Goal: Navigation & Orientation: Find specific page/section

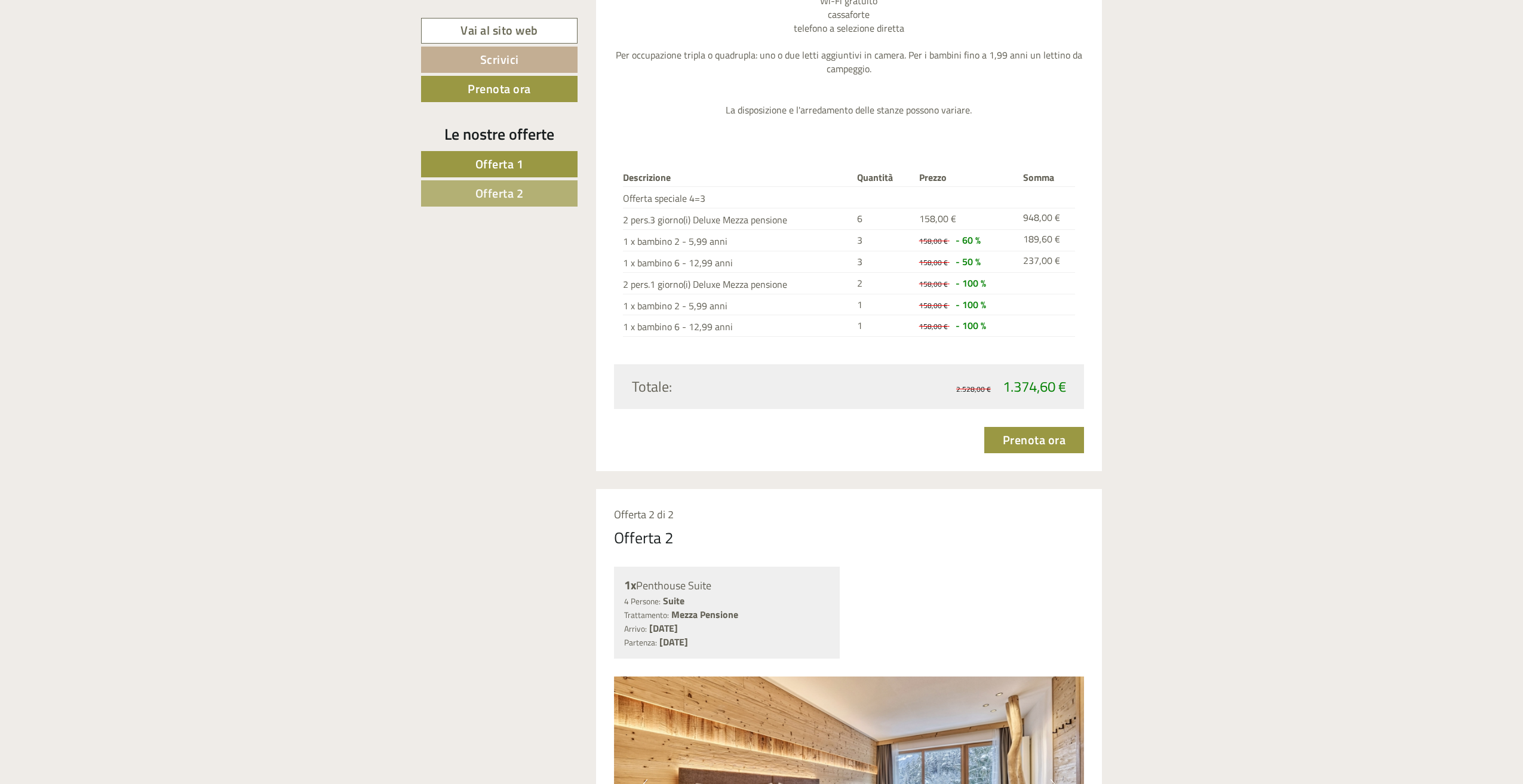
scroll to position [1493, 0]
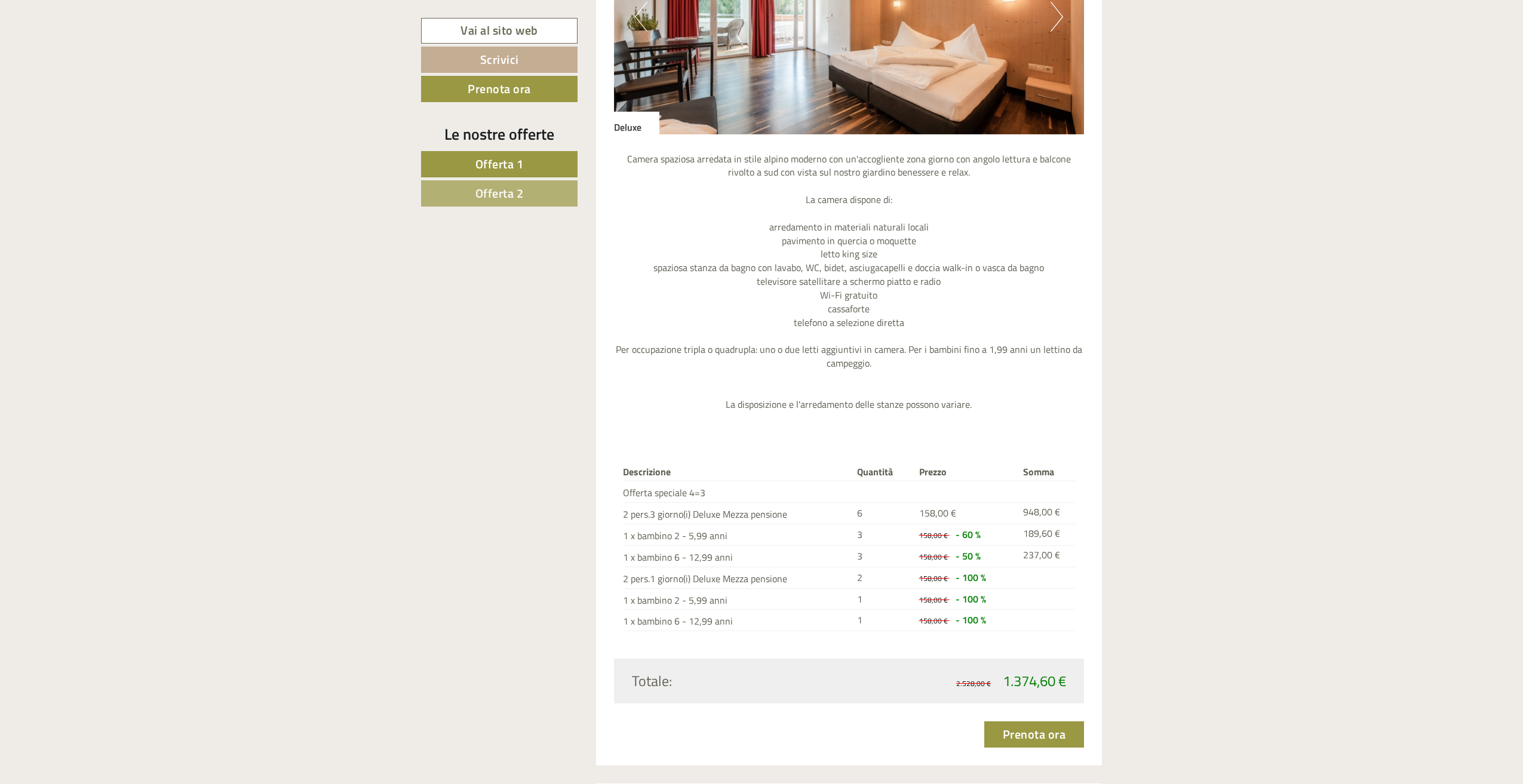
scroll to position [1371, 0]
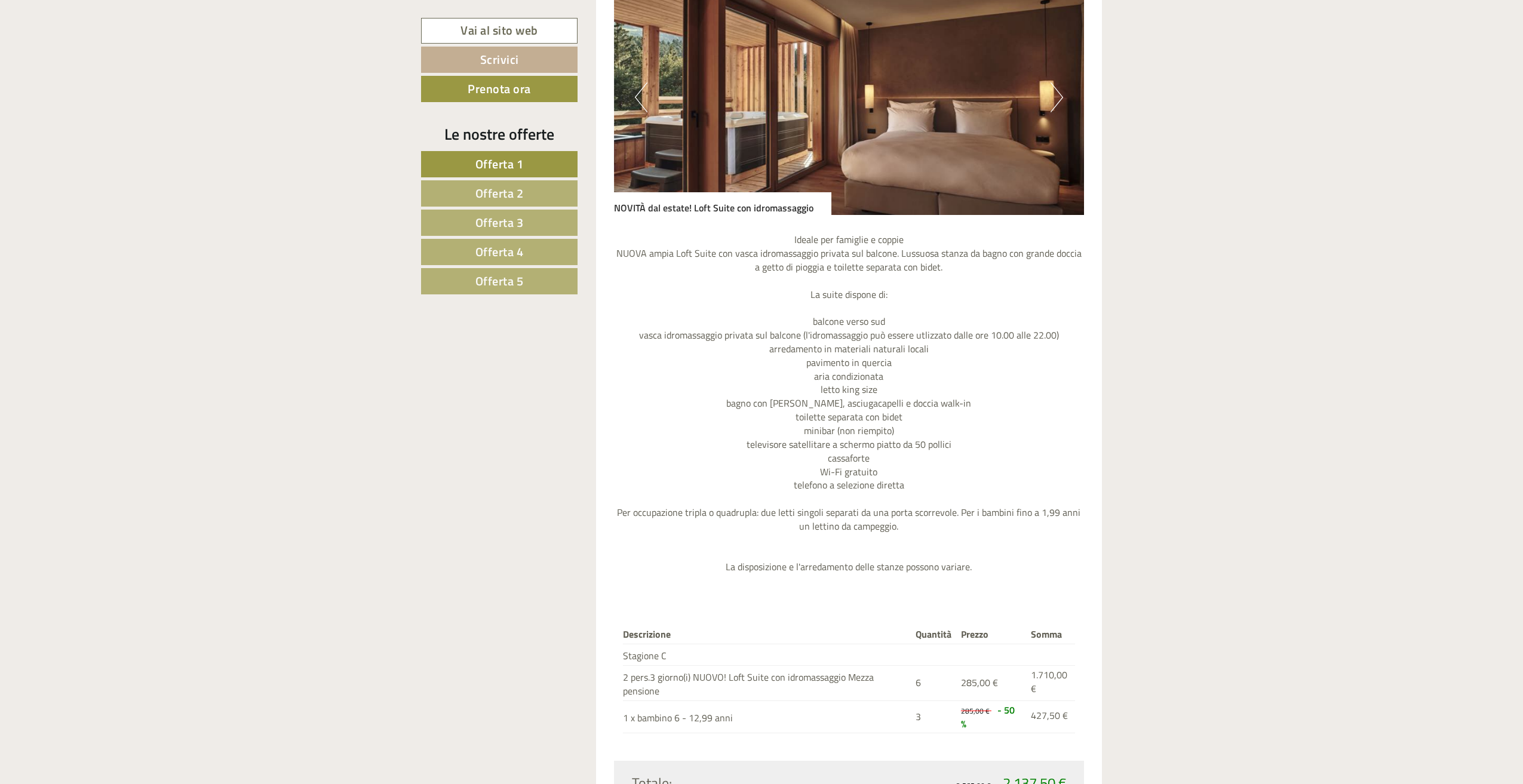
scroll to position [1553, 0]
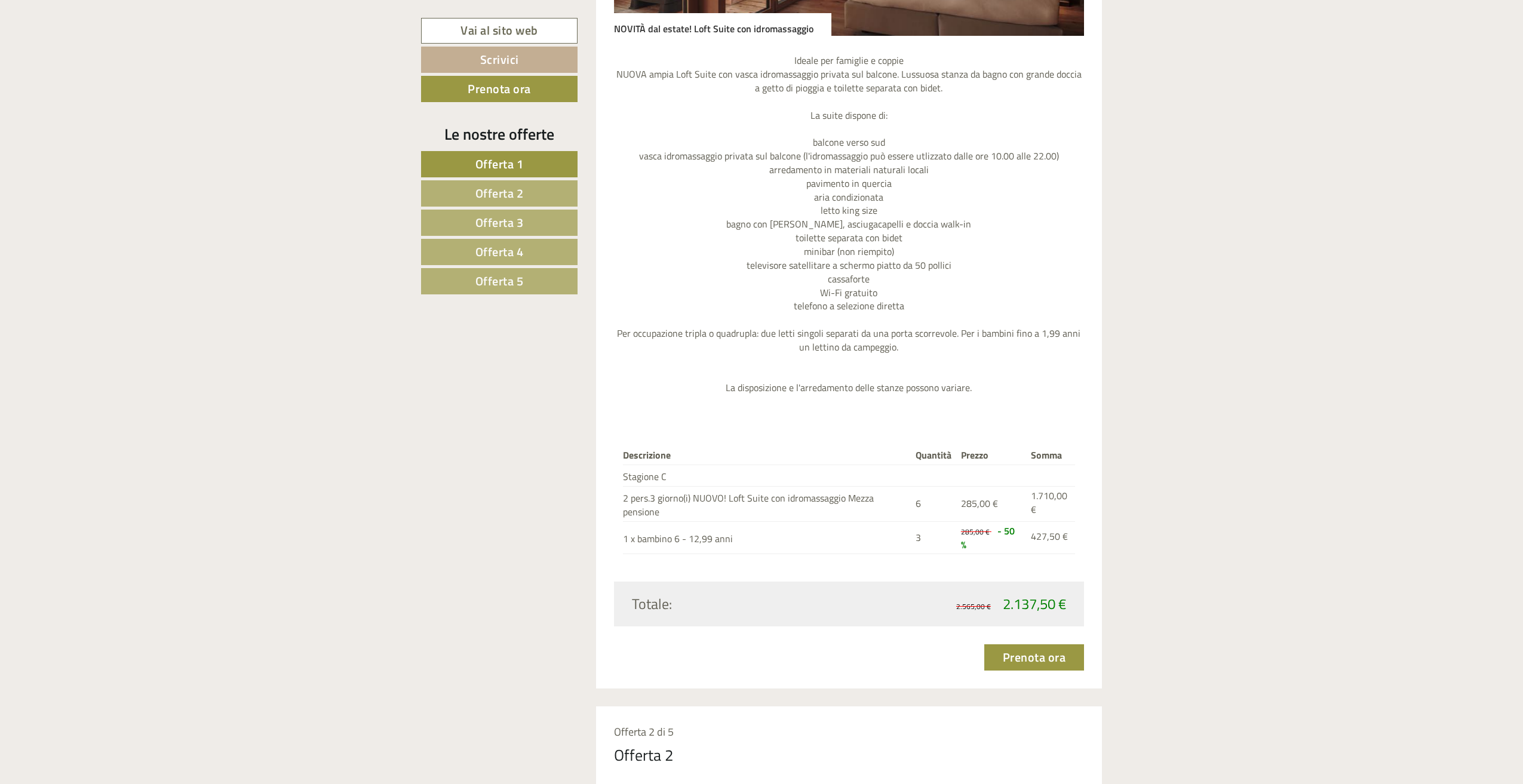
click at [517, 253] on span "Offerta 4" at bounding box center [500, 251] width 48 height 18
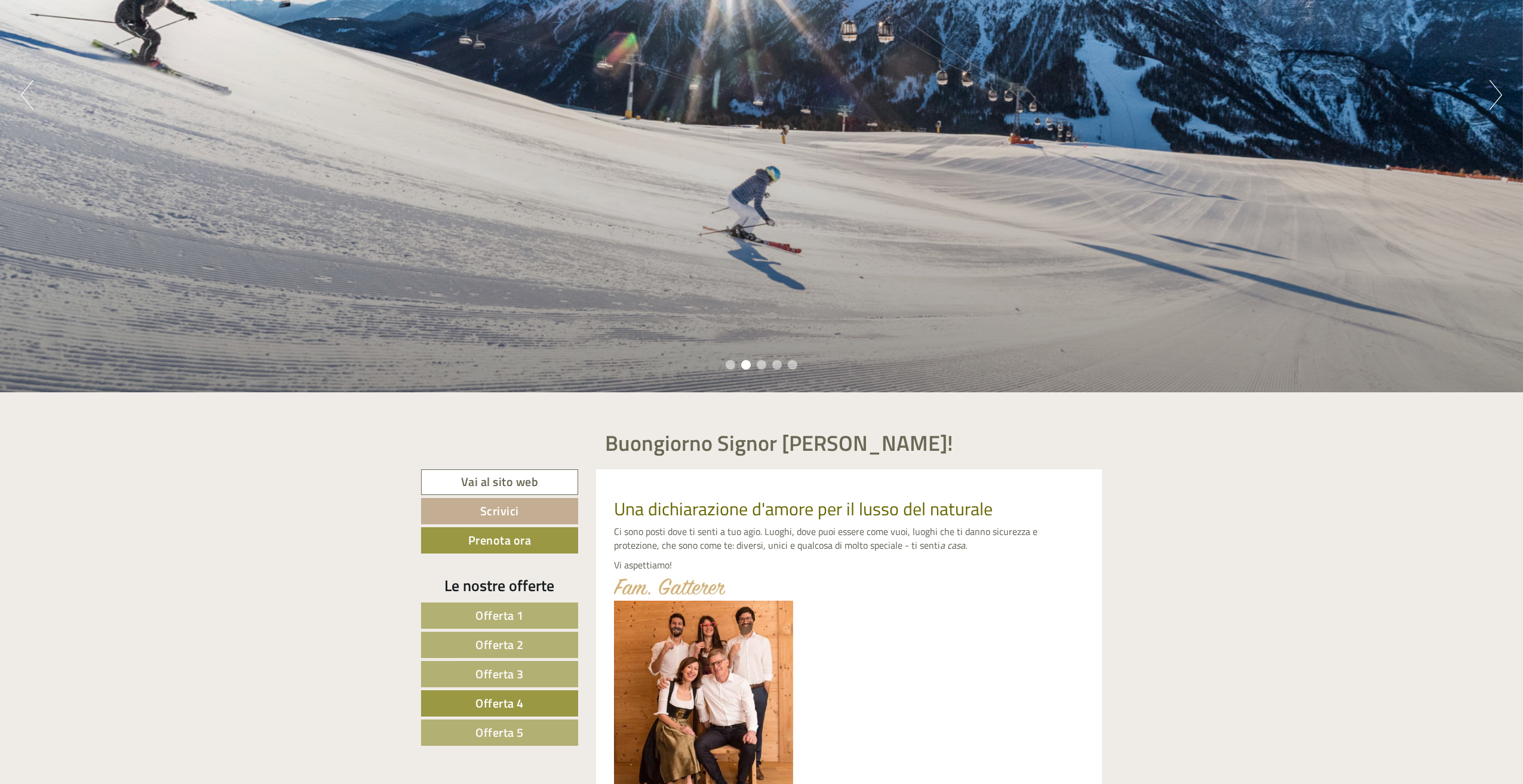
scroll to position [195, 0]
